Goal: Ask a question: Seek information or help from site administrators or community

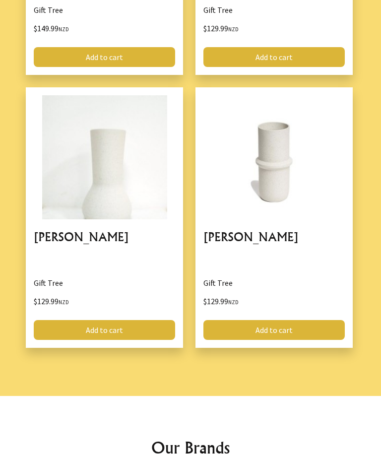
scroll to position [1497, 0]
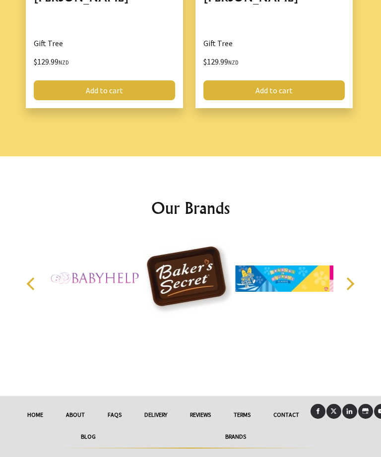
click at [291, 416] on link "Contact" at bounding box center [286, 415] width 49 height 22
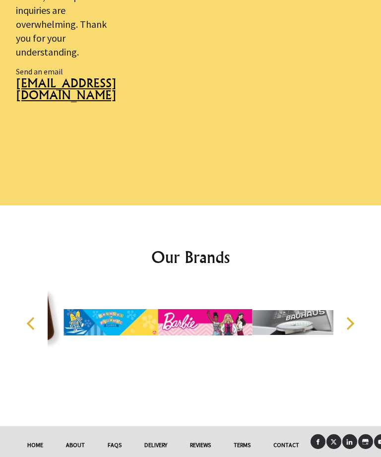
scroll to position [1191, 0]
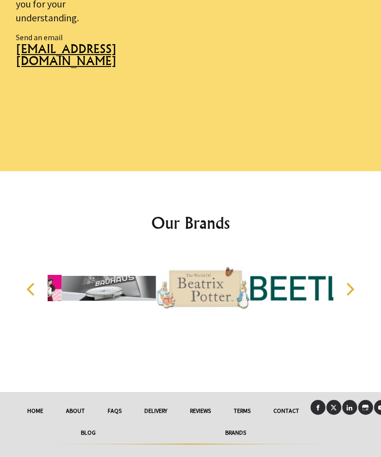
click at [81, 416] on link "About" at bounding box center [76, 411] width 42 height 22
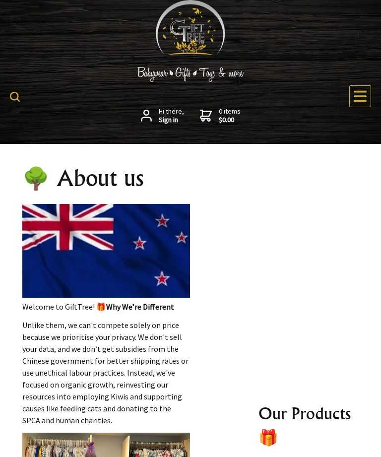
click at [19, 94] on img at bounding box center [15, 97] width 10 height 10
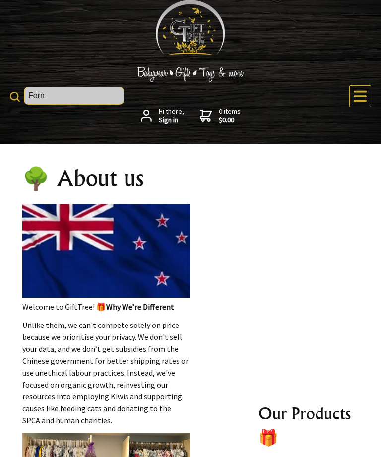
type input "Fern"
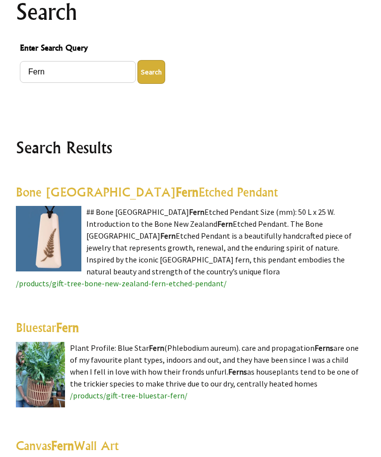
scroll to position [122, 0]
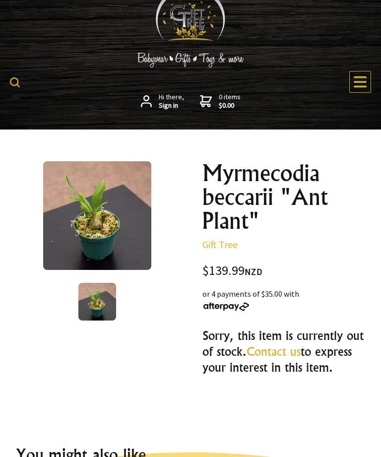
scroll to position [28, 0]
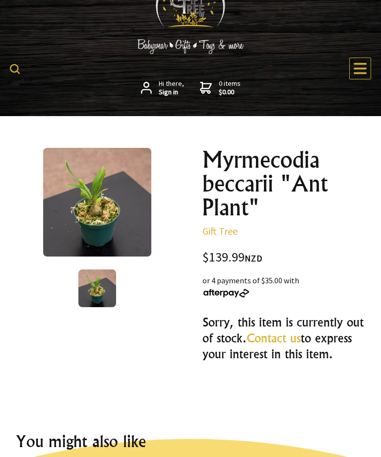
click at [273, 340] on link "Contact us" at bounding box center [274, 338] width 54 height 15
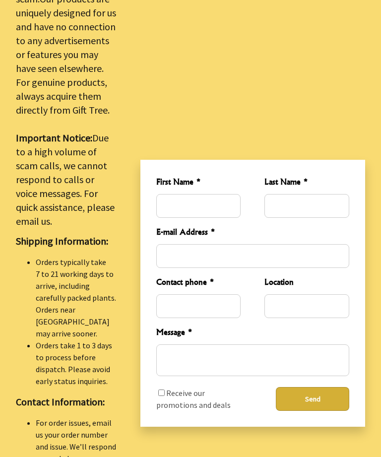
scroll to position [477, 0]
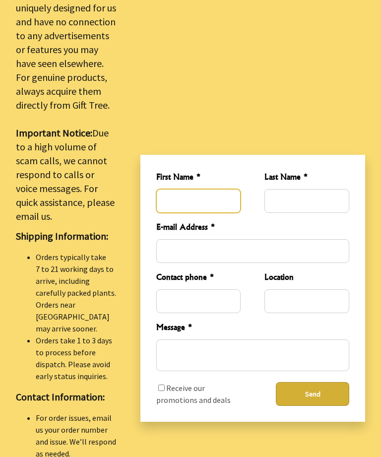
click at [188, 206] on input "First Name *" at bounding box center [198, 202] width 85 height 24
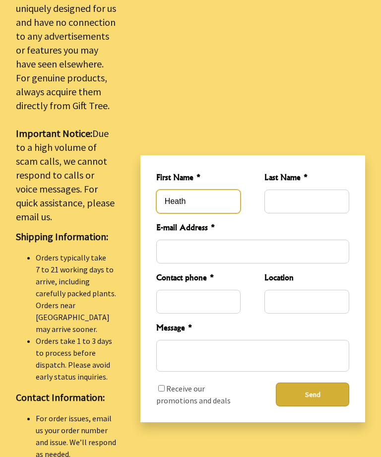
type input "Heath"
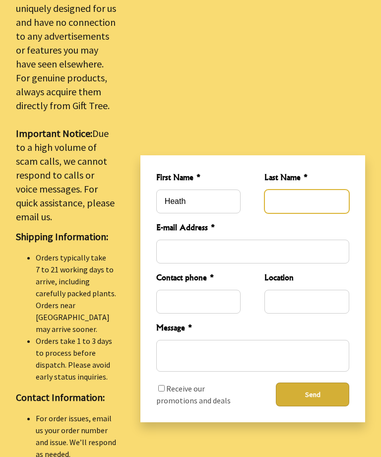
click at [302, 198] on input "Last Name *" at bounding box center [307, 202] width 85 height 24
type input "[PERSON_NAME]"
click at [202, 243] on input "E-mail Address *" at bounding box center [252, 252] width 193 height 24
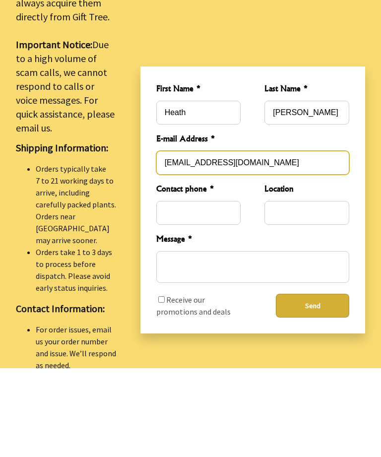
type input "[EMAIL_ADDRESS][DOMAIN_NAME]"
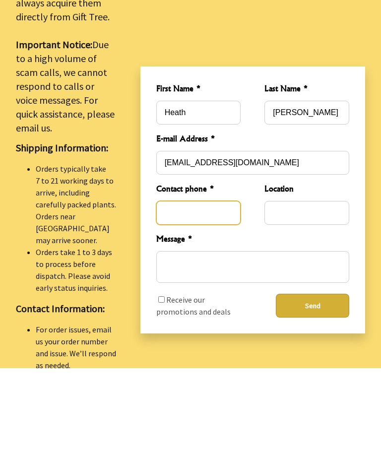
click at [185, 290] on input "Contact phone *" at bounding box center [198, 302] width 85 height 24
type input "021622937"
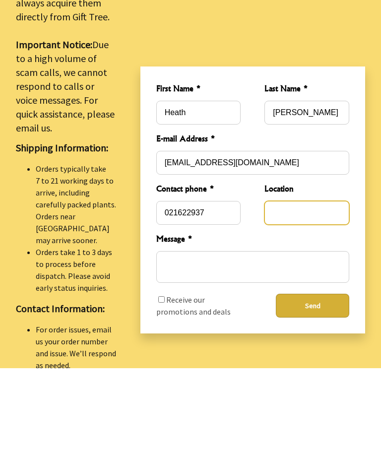
click at [291, 290] on input "Location" at bounding box center [307, 302] width 85 height 24
type input "[GEOGRAPHIC_DATA]"
click at [186, 340] on textarea "Message *" at bounding box center [252, 356] width 193 height 32
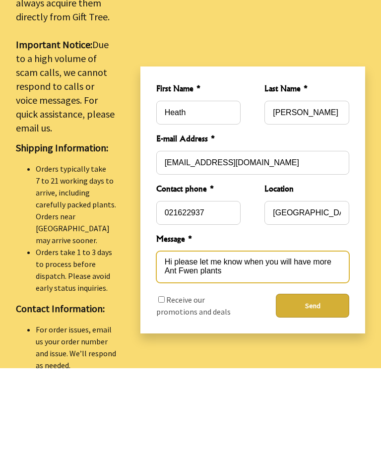
click at [192, 340] on textarea "Hi please let me know when you will have more Ant Fwen plants" at bounding box center [252, 356] width 193 height 32
click at [240, 340] on textarea "Hi please let me know when you will have more Ant Fern plants" at bounding box center [252, 356] width 193 height 32
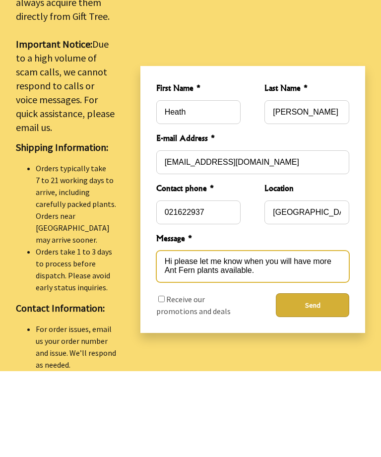
scroll to position [483, 0]
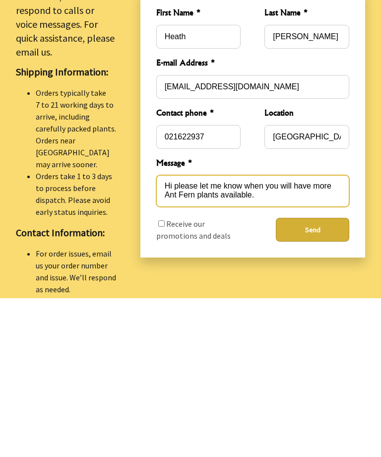
type textarea "Hi please let me know when you will have more Ant Fern plants available."
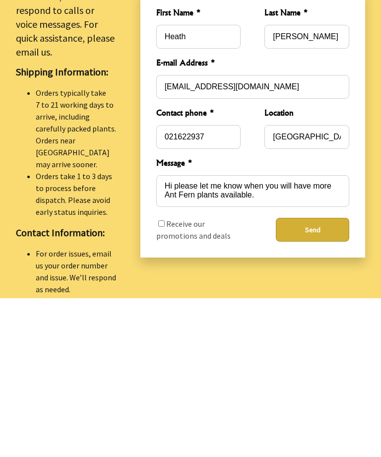
click at [311, 377] on button "Send" at bounding box center [312, 389] width 73 height 24
